Goal: Check status: Check status

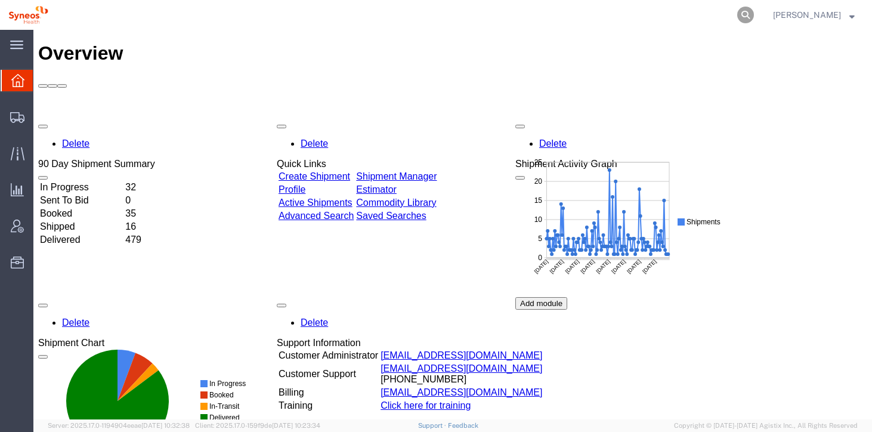
click at [753, 14] on icon at bounding box center [745, 15] width 17 height 17
paste input "391866251575"
type input "391866251575"
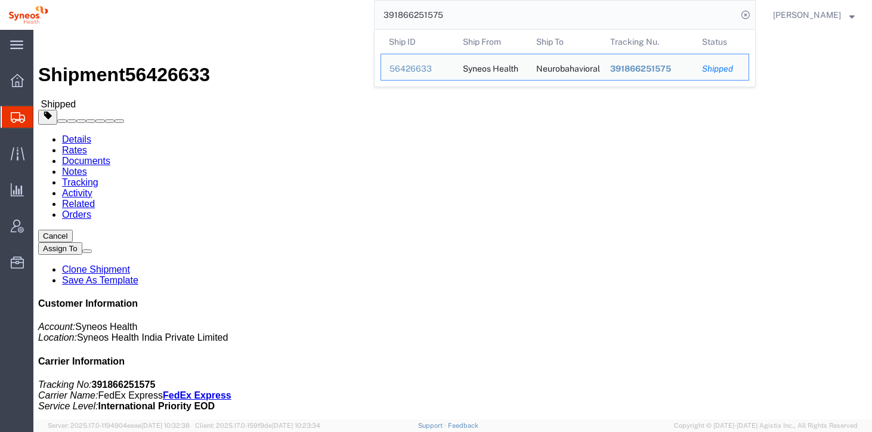
click div "Leg 1 - Small Parcel"
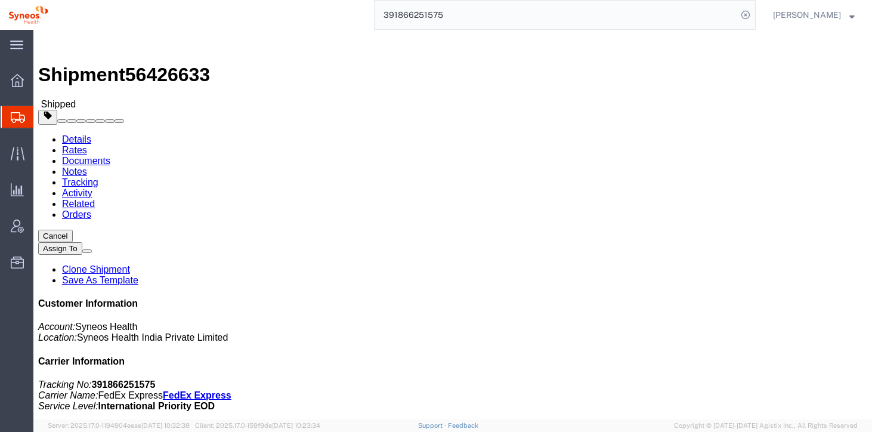
click h4 "Routing & Vehicle Information"
